Goal: Task Accomplishment & Management: Use online tool/utility

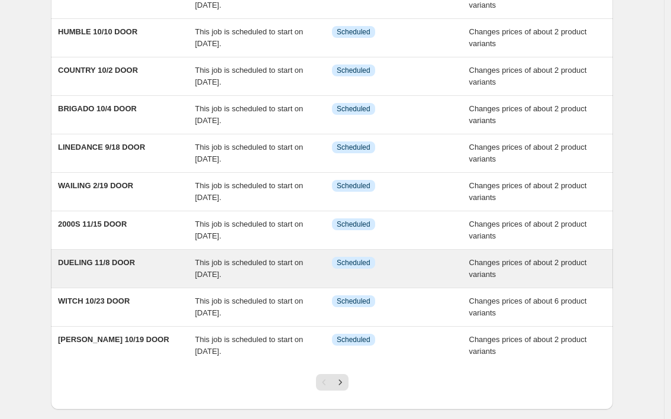
scroll to position [130, 0]
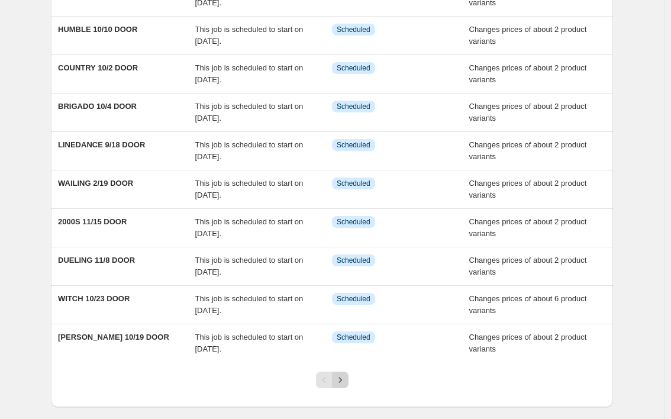
click at [344, 378] on icon "Next" at bounding box center [340, 380] width 12 height 12
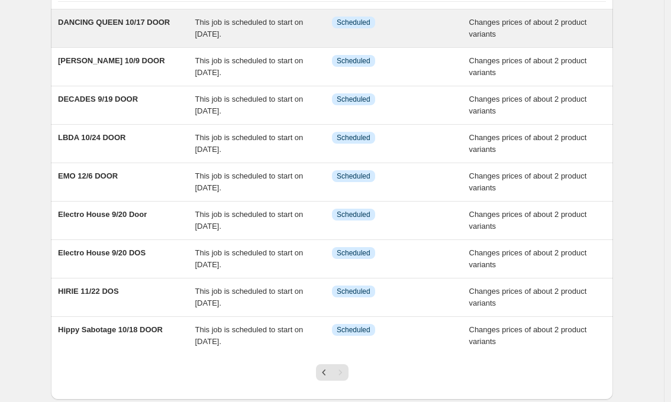
scroll to position [0, 0]
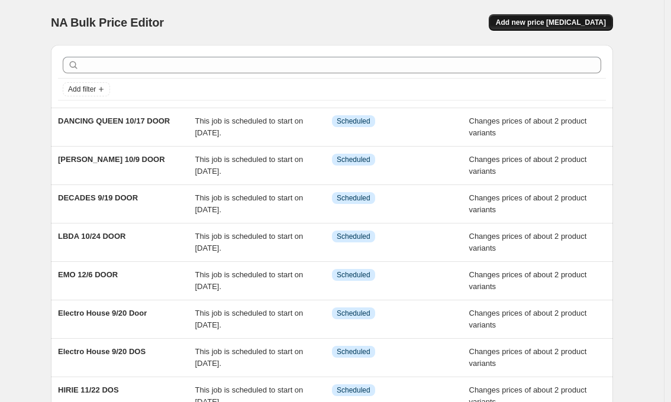
click at [567, 20] on span "Add new price [MEDICAL_DATA]" at bounding box center [551, 22] width 110 height 9
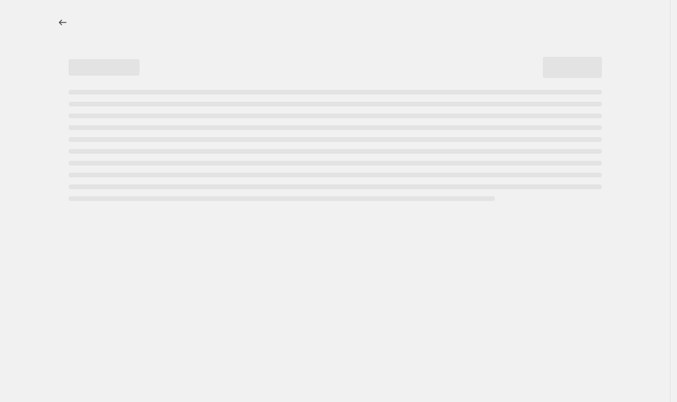
select select "percentage"
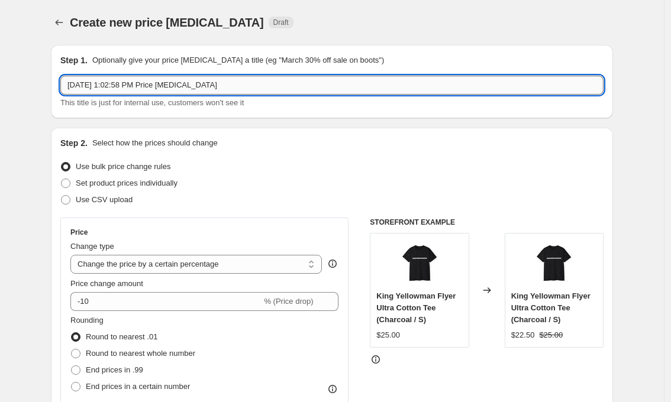
click at [151, 88] on input "[DATE] 1:02:58 PM Price [MEDICAL_DATA]" at bounding box center [331, 85] width 543 height 19
type input "h"
type input "[PERSON_NAME] 11/28 DOOR"
click at [105, 183] on span "Set product prices individually" at bounding box center [127, 183] width 102 height 9
click at [62, 179] on input "Set product prices individually" at bounding box center [61, 179] width 1 height 1
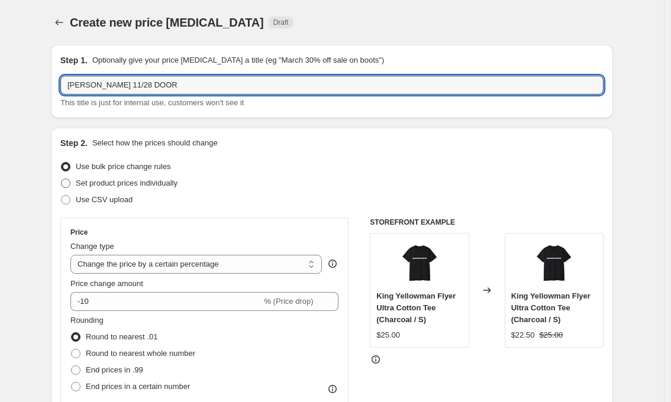
radio input "true"
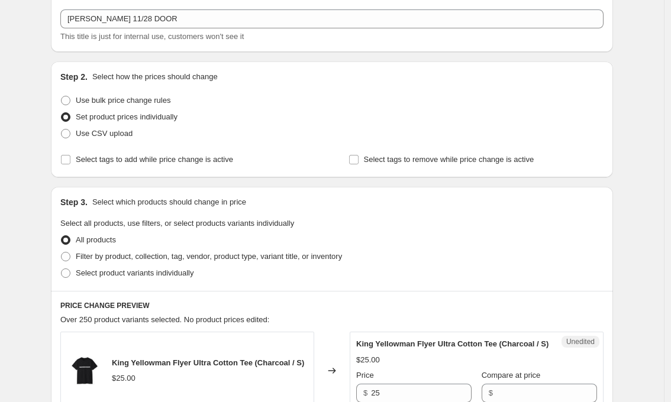
scroll to position [100, 0]
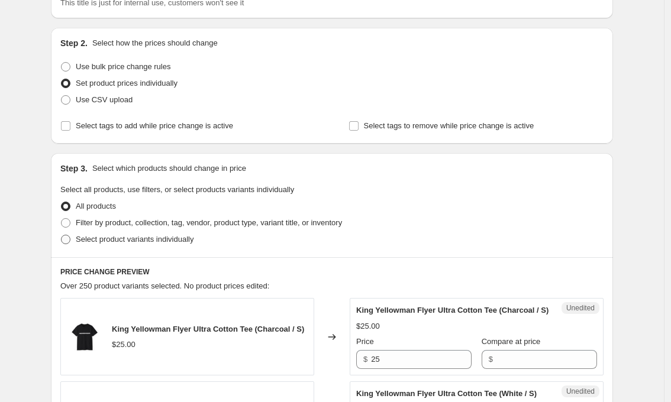
click at [119, 237] on span "Select product variants individually" at bounding box center [135, 239] width 118 height 9
click at [62, 235] on input "Select product variants individually" at bounding box center [61, 235] width 1 height 1
radio input "true"
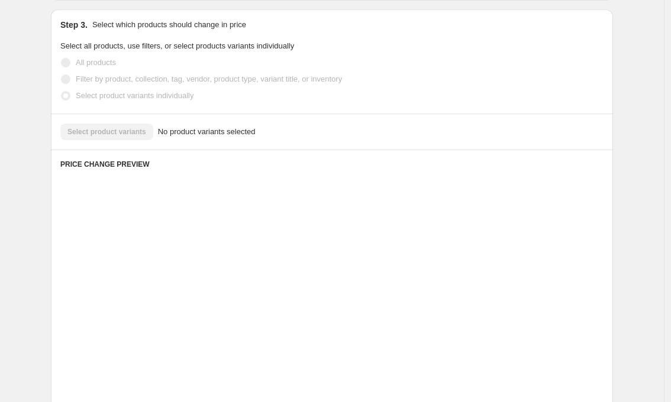
scroll to position [219, 0]
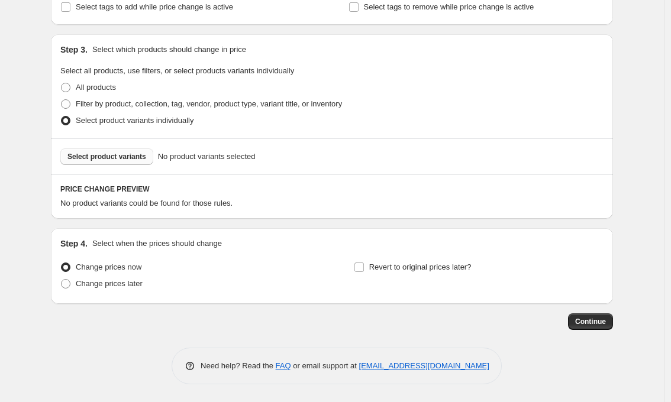
click at [119, 156] on span "Select product variants" at bounding box center [106, 156] width 79 height 9
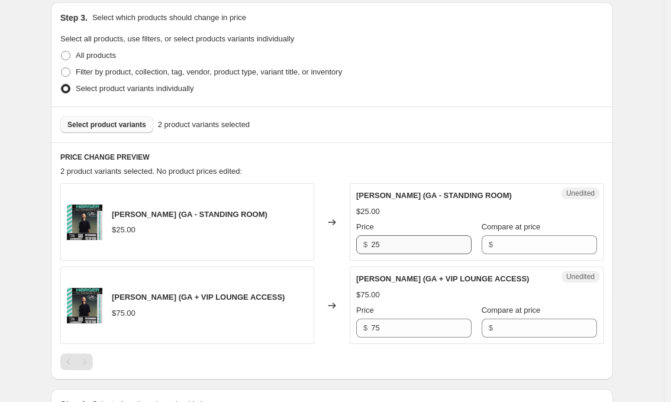
scroll to position [253, 0]
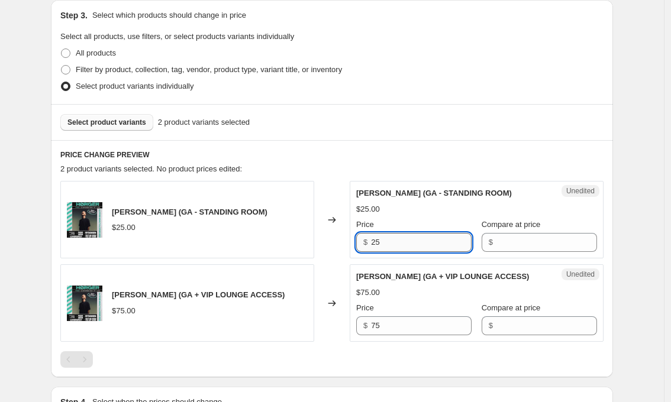
click at [395, 243] on input "25" at bounding box center [421, 242] width 101 height 19
type input "30"
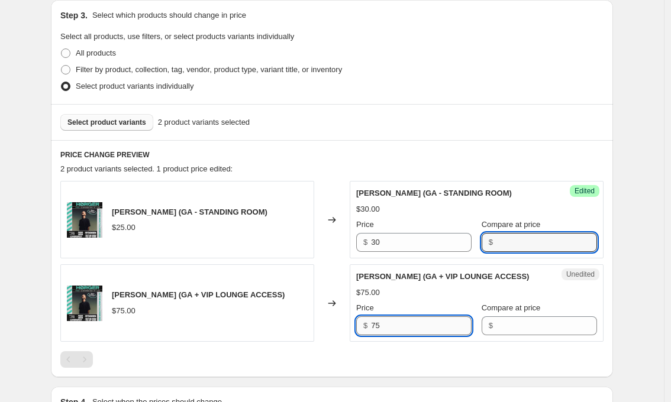
click at [392, 323] on input "75" at bounding box center [421, 325] width 101 height 19
type input "80"
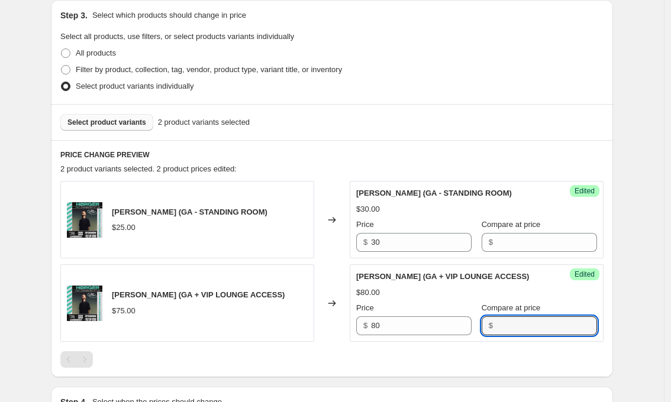
click at [633, 331] on div "Create new price [MEDICAL_DATA]. This page is ready Create new price [MEDICAL_D…" at bounding box center [332, 154] width 664 height 814
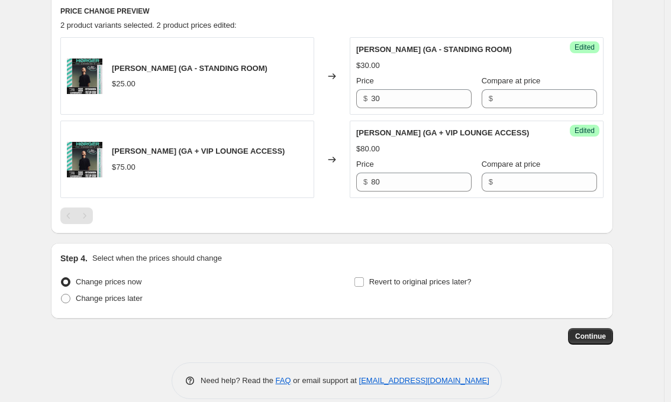
scroll to position [408, 0]
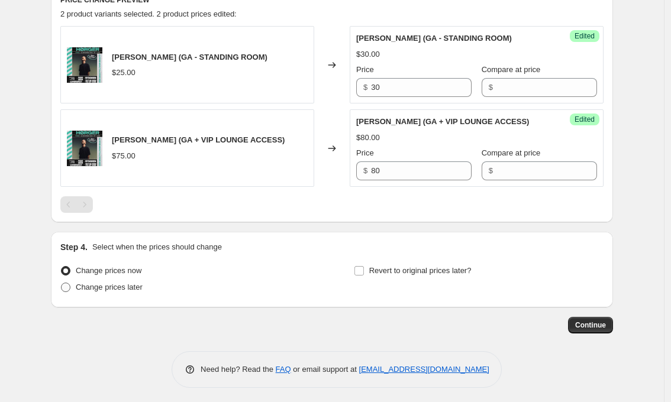
click at [92, 284] on span "Change prices later" at bounding box center [109, 287] width 67 height 9
click at [62, 283] on input "Change prices later" at bounding box center [61, 283] width 1 height 1
radio input "true"
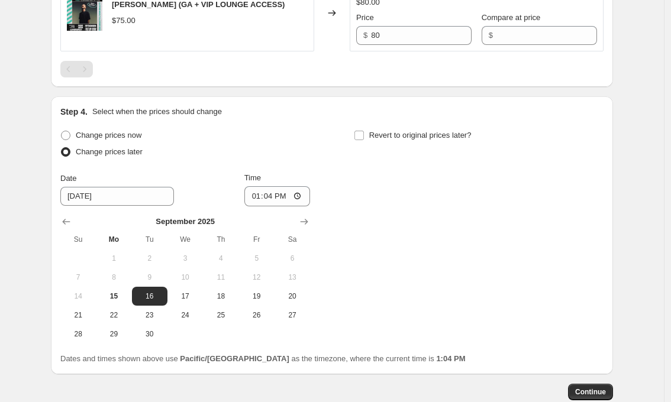
scroll to position [576, 0]
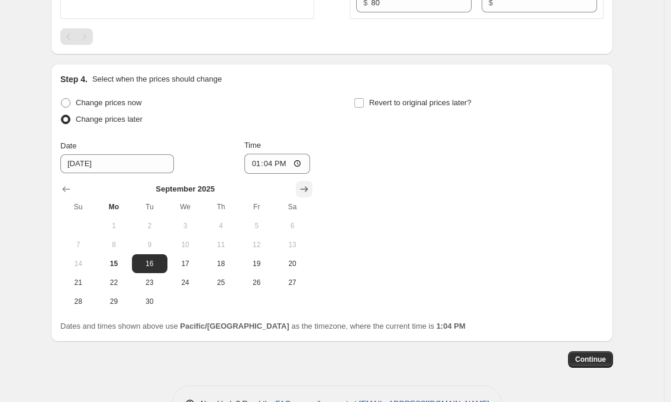
click at [308, 190] on icon "Show next month, October 2025" at bounding box center [304, 189] width 12 height 12
click at [308, 190] on icon "Show next month, November 2025" at bounding box center [304, 189] width 12 height 12
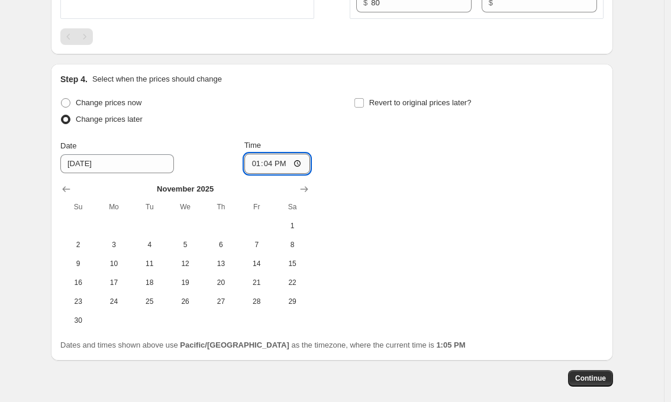
click at [269, 160] on input "13:04" at bounding box center [277, 164] width 66 height 20
click at [284, 167] on input "21:04" at bounding box center [277, 164] width 66 height 20
type input "21:00"
click at [415, 173] on div "Change prices now Change prices later Date [DATE] Time 21:00 [DATE] Su Mo Tu We…" at bounding box center [331, 212] width 543 height 235
click at [308, 188] on icon "Show next month, December 2025" at bounding box center [304, 189] width 12 height 12
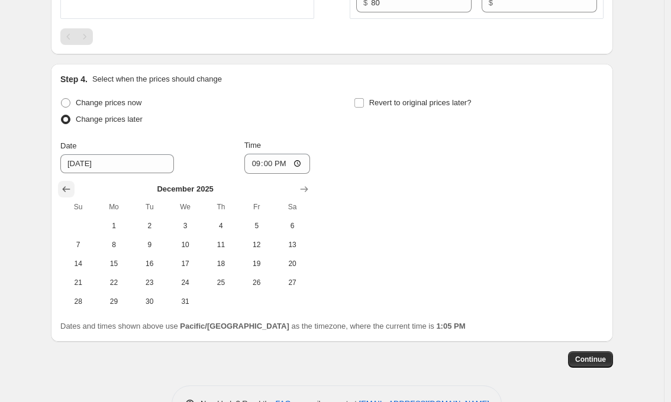
click at [70, 189] on icon "Show previous month, November 2025" at bounding box center [66, 189] width 12 height 12
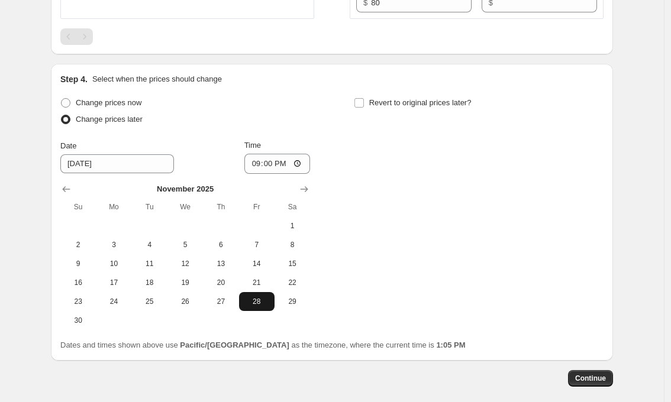
click at [260, 300] on span "28" at bounding box center [257, 301] width 26 height 9
type input "[DATE]"
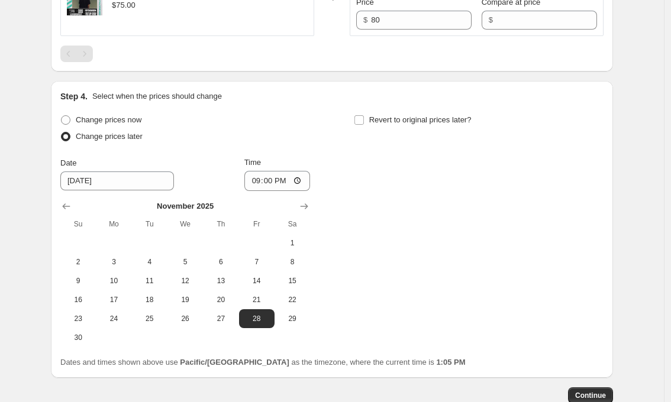
scroll to position [634, 0]
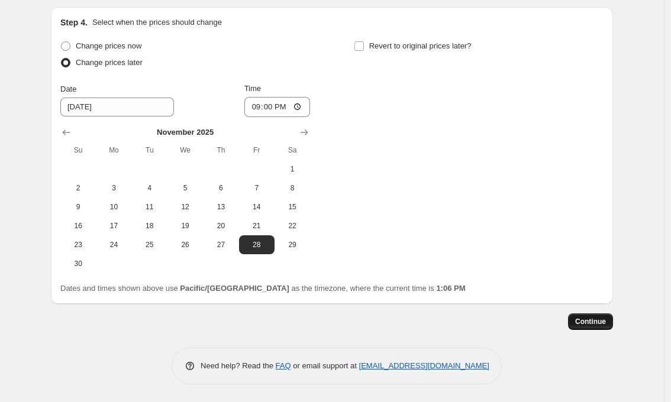
click at [594, 315] on button "Continue" at bounding box center [590, 321] width 45 height 17
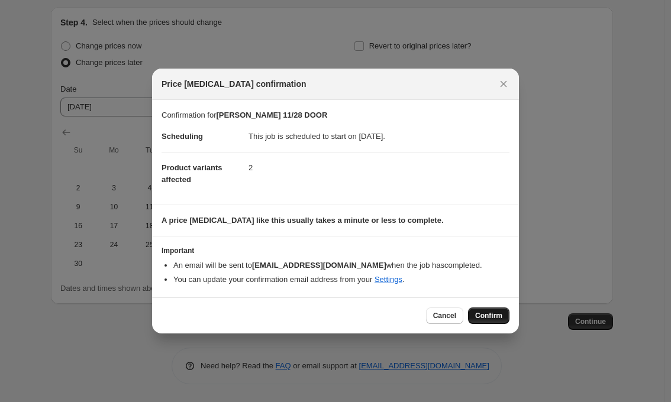
click at [485, 315] on span "Confirm" at bounding box center [488, 315] width 27 height 9
